Goal: Task Accomplishment & Management: Use online tool/utility

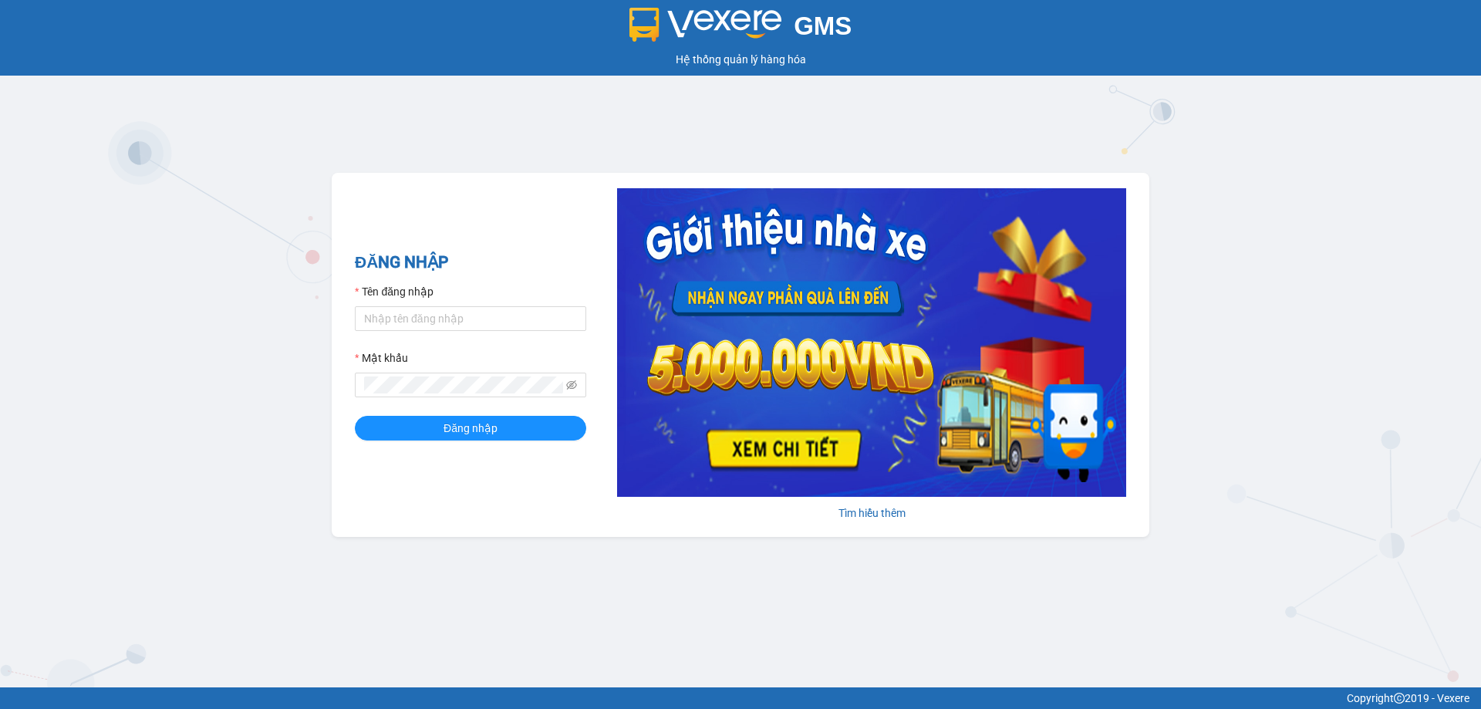
click at [463, 300] on div "Tên đăng nhập" at bounding box center [470, 294] width 231 height 23
click at [458, 312] on input "Tên đăng nhập" at bounding box center [470, 318] width 231 height 25
type input "[PERSON_NAME].tuannga"
click at [355, 416] on button "Đăng nhập" at bounding box center [470, 428] width 231 height 25
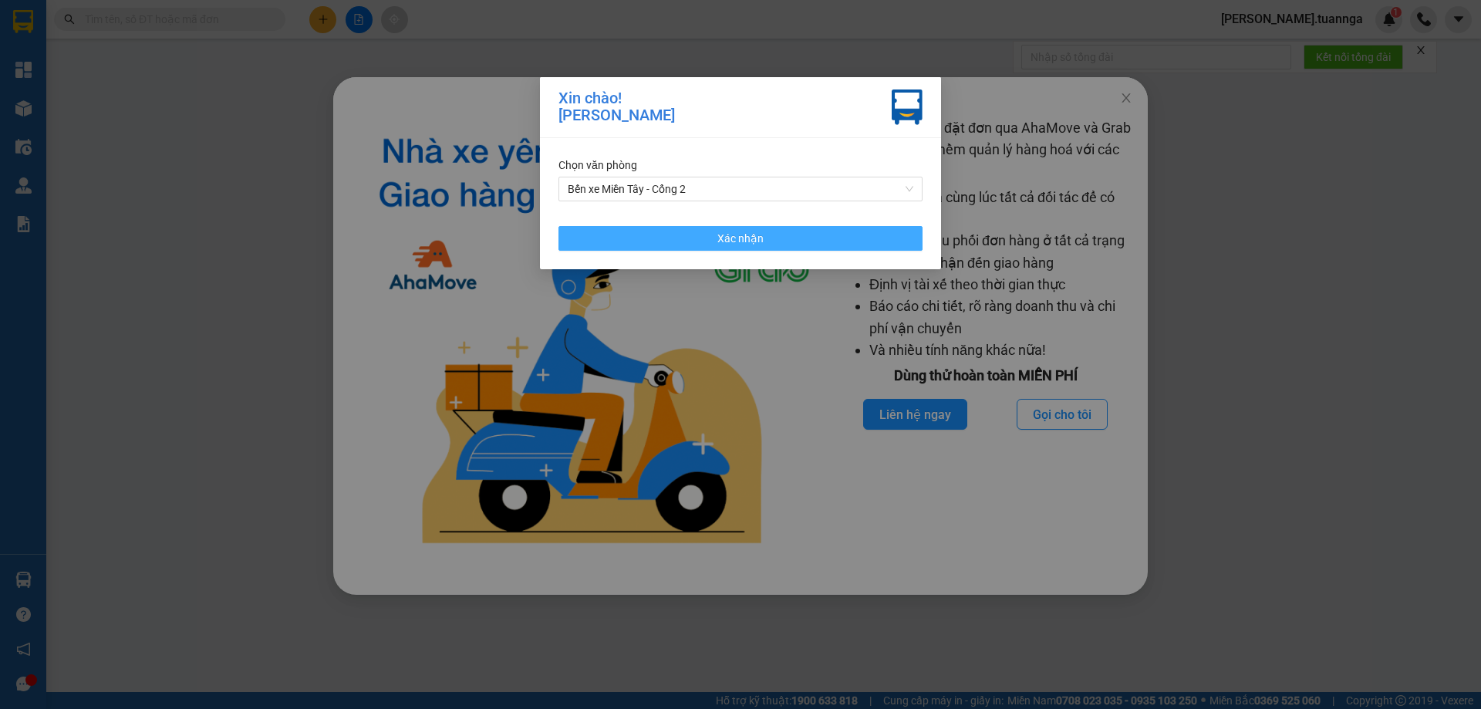
click at [757, 240] on span "Xác nhận" at bounding box center [740, 238] width 46 height 17
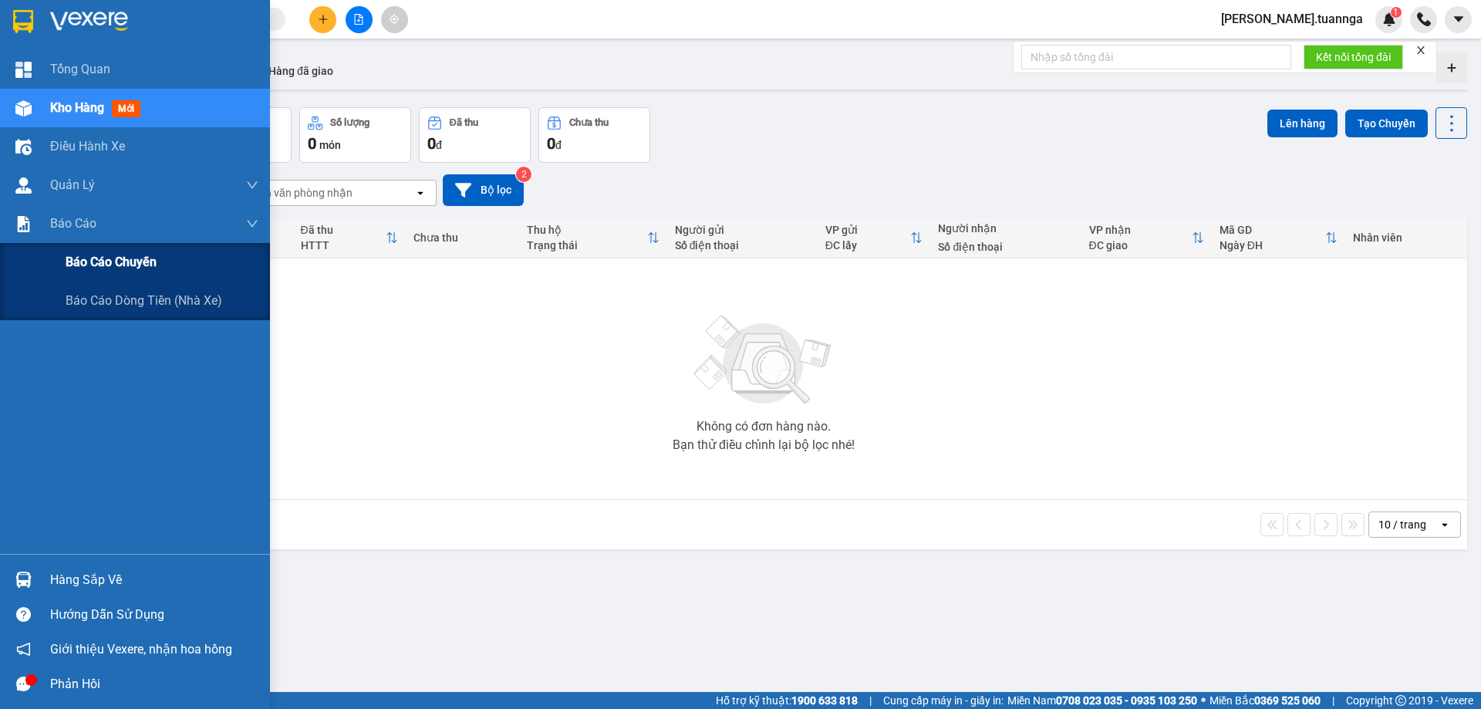
click at [72, 265] on span "Báo cáo chuyến" at bounding box center [111, 261] width 91 height 19
